Goal: Download file/media

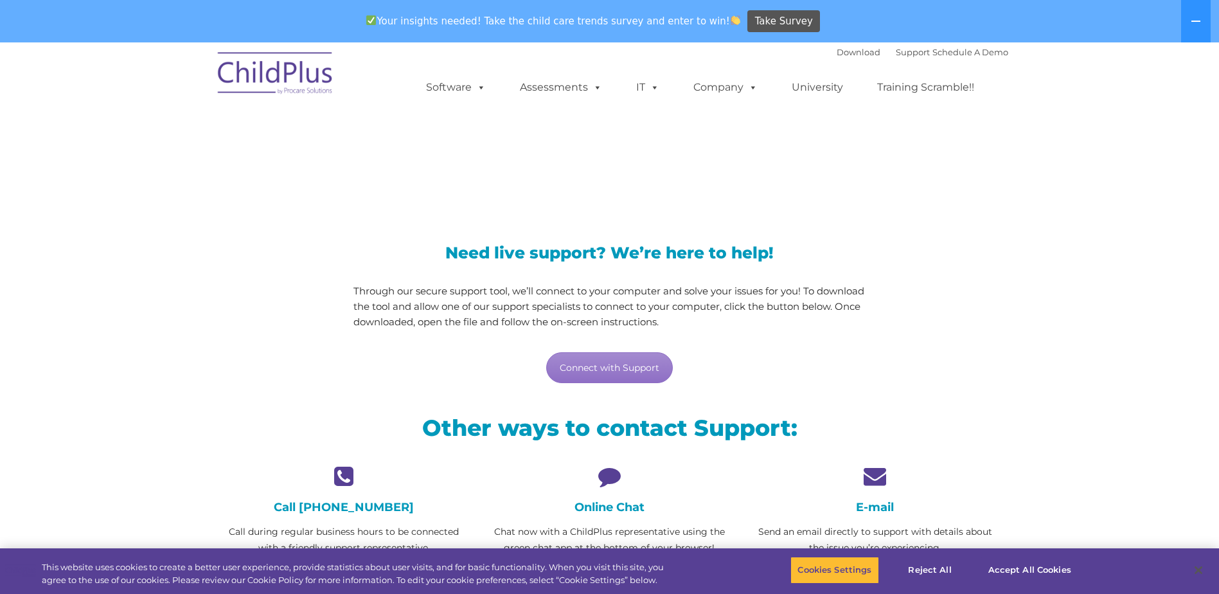
click at [1062, 419] on section "LiveSupport with SplashTop Need live support? We’re here to help! Through our s…" at bounding box center [609, 385] width 1219 height 686
click at [837, 49] on link "Download" at bounding box center [859, 52] width 44 height 10
click at [610, 363] on link "Connect with Support" at bounding box center [609, 367] width 127 height 31
